Goal: Find specific page/section: Find specific page/section

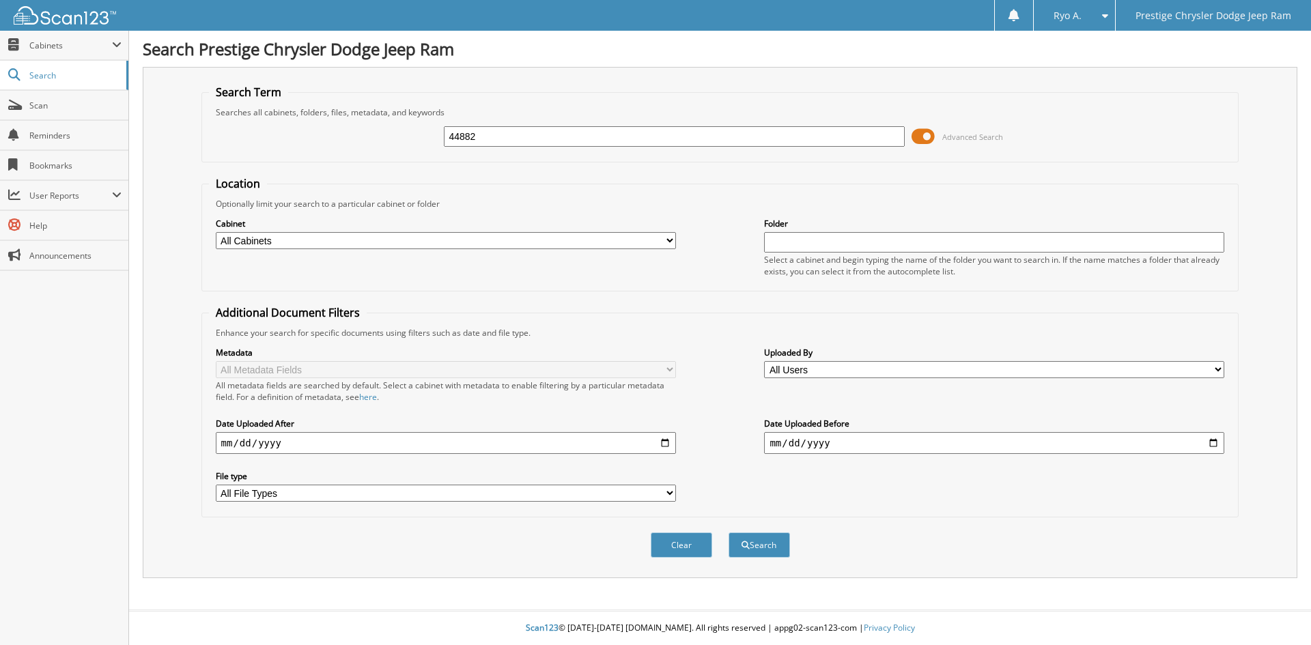
type input "44882"
click at [729, 533] on button "Search" at bounding box center [759, 545] width 61 height 25
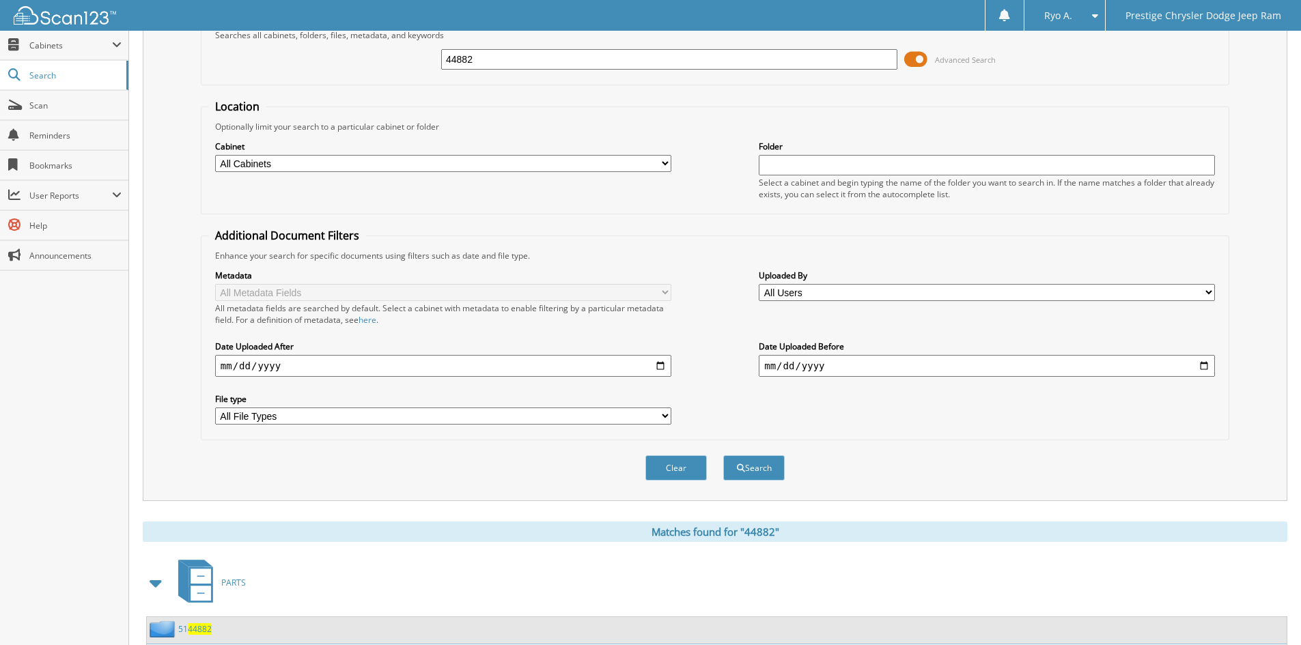
scroll to position [68, 0]
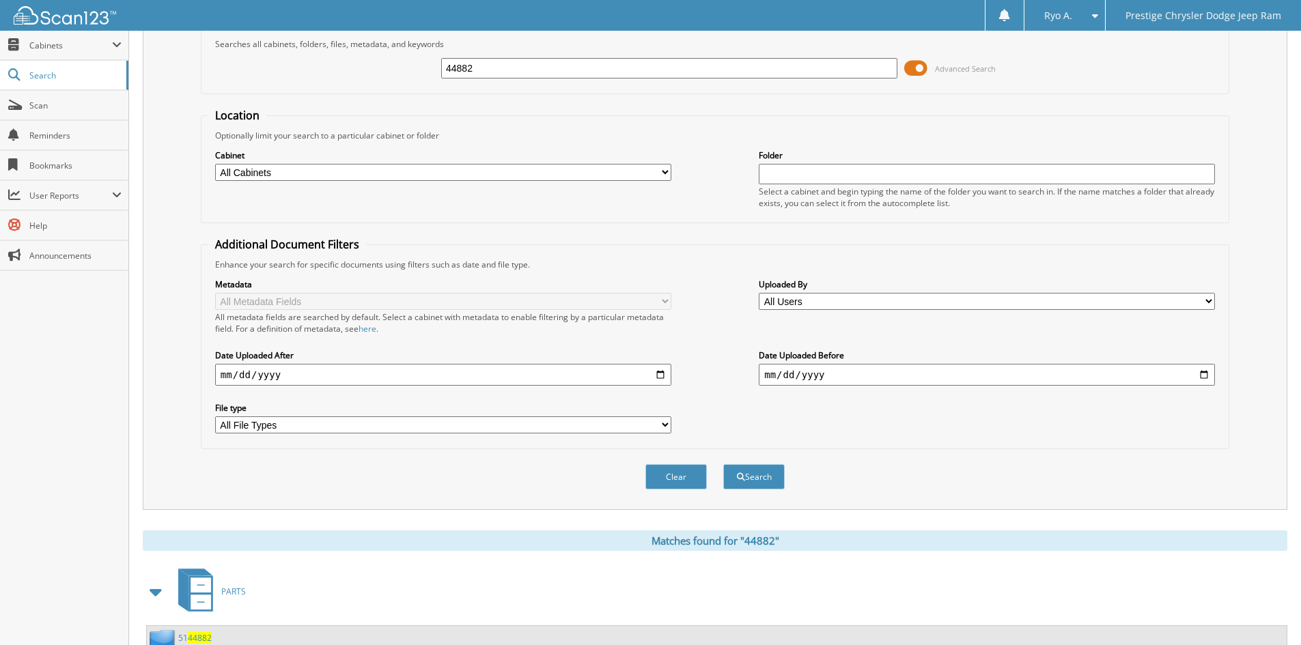
click at [271, 170] on select "All Cabinets ACCOUNTS PAYABLE ACCOUNTS RECEIVABLE CAR DEALS MISC PARTS SERVICE …" at bounding box center [443, 172] width 456 height 17
select select "33983"
click at [215, 164] on select "All Cabinets ACCOUNTS PAYABLE ACCOUNTS RECEIVABLE CAR DEALS MISC PARTS SERVICE …" at bounding box center [443, 172] width 456 height 17
click at [737, 489] on button "Search" at bounding box center [753, 476] width 61 height 25
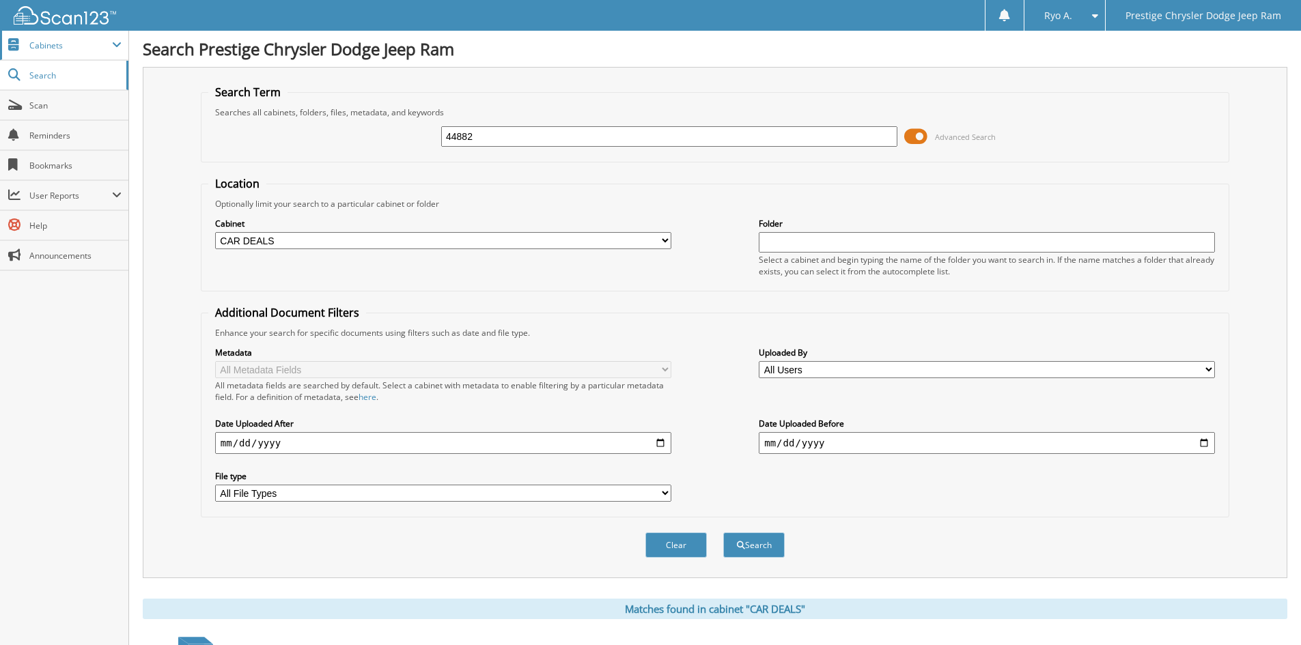
click at [87, 49] on span "Cabinets" at bounding box center [70, 46] width 83 height 12
click at [57, 176] on link "Scan" at bounding box center [64, 164] width 128 height 29
